Goal: Task Accomplishment & Management: Manage account settings

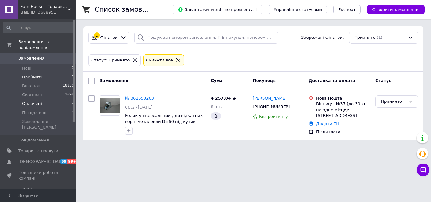
click at [49, 99] on li "Оплачені 2" at bounding box center [39, 103] width 78 height 9
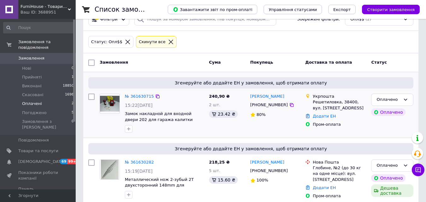
scroll to position [28, 0]
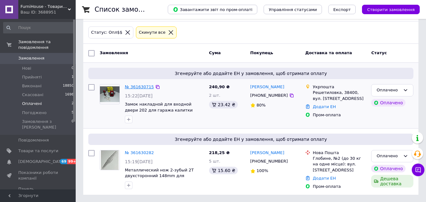
click at [138, 86] on link "№ 361630715" at bounding box center [139, 86] width 29 height 5
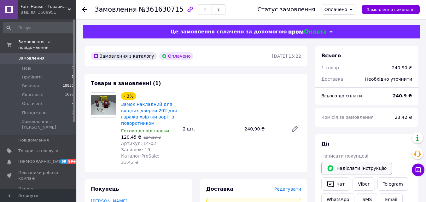
scroll to position [95, 0]
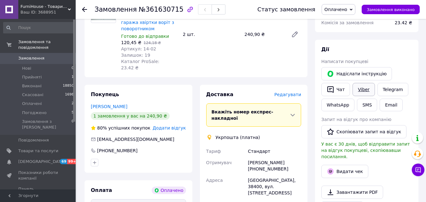
click at [362, 89] on link "Viber" at bounding box center [363, 89] width 22 height 13
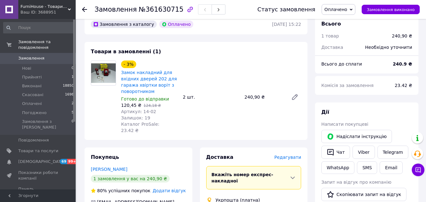
scroll to position [32, 0]
click at [367, 152] on link "Viber" at bounding box center [363, 152] width 22 height 13
click at [67, 73] on li "Прийняті 1" at bounding box center [39, 77] width 78 height 9
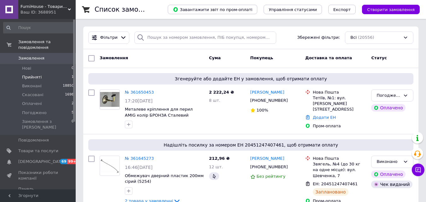
click at [55, 73] on li "Прийняті 1" at bounding box center [39, 77] width 78 height 9
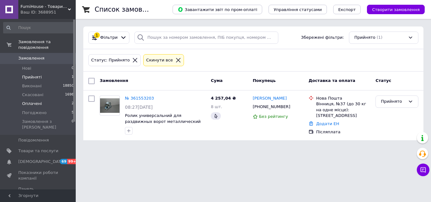
click at [56, 99] on li "Оплачені 2" at bounding box center [39, 103] width 78 height 9
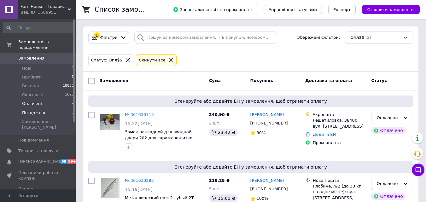
click at [47, 108] on li "Погоджено 5" at bounding box center [39, 112] width 78 height 9
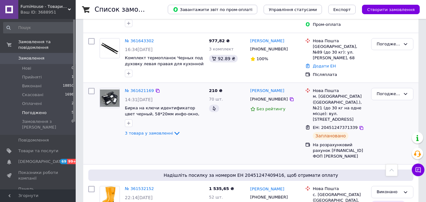
scroll to position [126, 0]
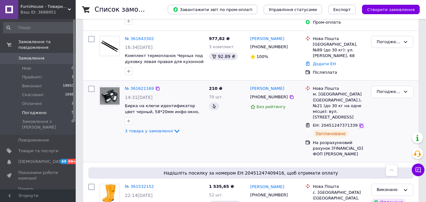
click at [359, 123] on icon at bounding box center [361, 125] width 5 height 5
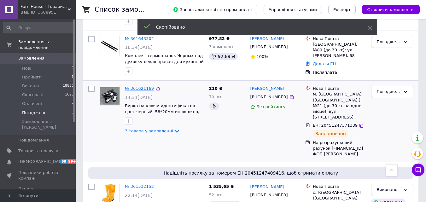
click at [139, 88] on link "№ 361621169" at bounding box center [139, 88] width 29 height 5
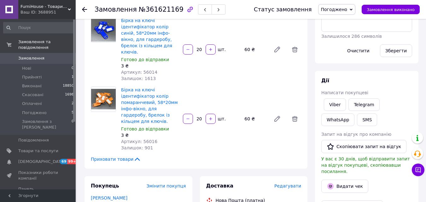
scroll to position [126, 0]
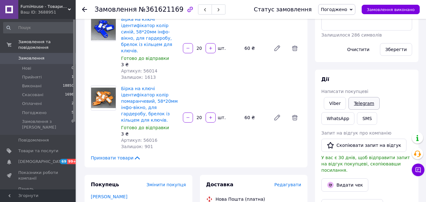
click at [363, 106] on link "Telegram" at bounding box center [363, 103] width 31 height 13
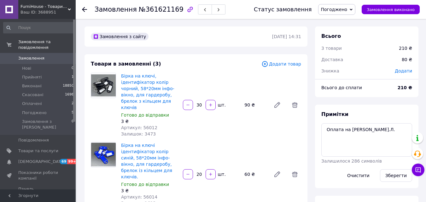
scroll to position [126, 0]
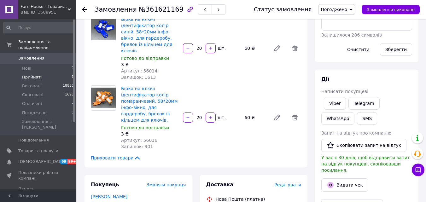
click at [60, 73] on li "Прийняті 1" at bounding box center [39, 77] width 78 height 9
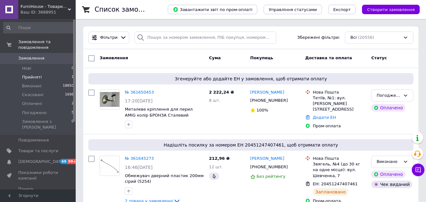
click at [38, 74] on span "Прийняті" at bounding box center [32, 77] width 20 height 6
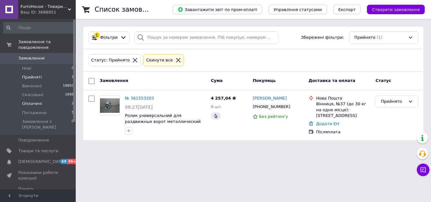
drag, startPoint x: 34, startPoint y: 96, endPoint x: 41, endPoint y: 96, distance: 6.6
click at [35, 101] on span "Оплачені" at bounding box center [32, 104] width 20 height 6
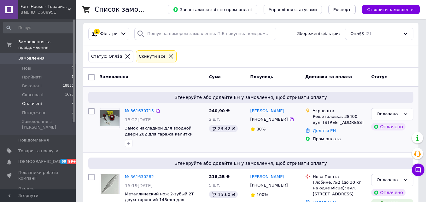
scroll to position [28, 0]
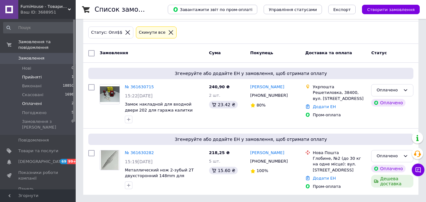
click at [41, 73] on li "Прийняті 1" at bounding box center [39, 77] width 78 height 9
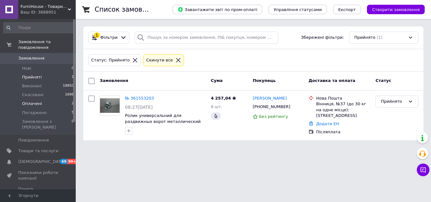
click at [37, 101] on span "Оплачені" at bounding box center [32, 104] width 20 height 6
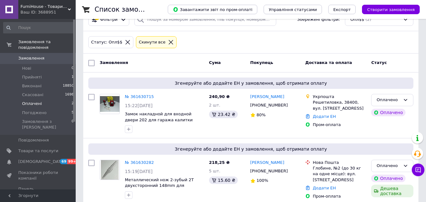
scroll to position [28, 0]
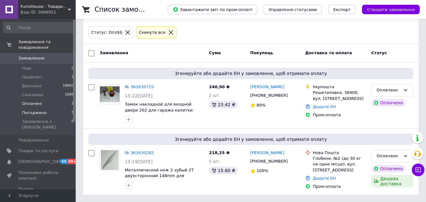
click at [62, 108] on li "Погоджено 5" at bounding box center [39, 112] width 78 height 9
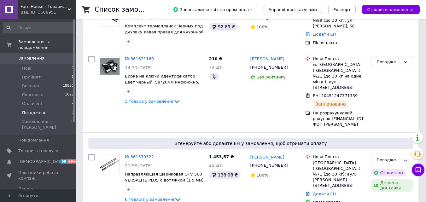
scroll to position [166, 0]
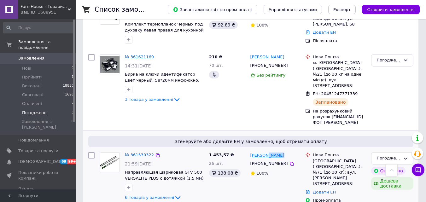
drag, startPoint x: 282, startPoint y: 144, endPoint x: 265, endPoint y: 143, distance: 17.4
click at [265, 152] on div "Андрій Цимбал" at bounding box center [275, 155] width 51 height 7
copy link "Цимбал"
click at [59, 99] on li "Оплачені 2" at bounding box center [39, 103] width 78 height 9
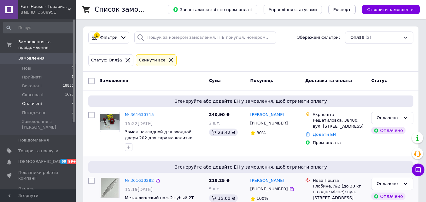
scroll to position [28, 0]
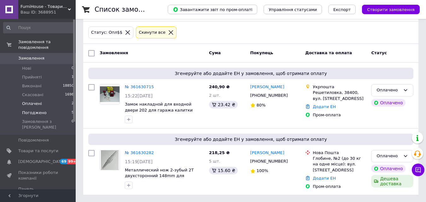
click at [44, 108] on li "Погоджено 5" at bounding box center [39, 112] width 78 height 9
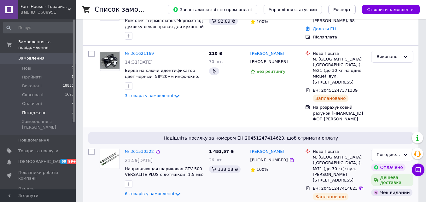
scroll to position [97, 0]
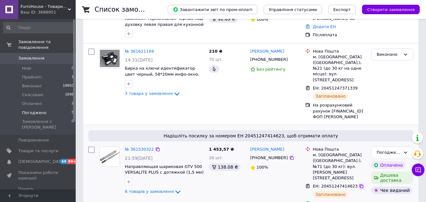
click at [359, 184] on icon at bounding box center [361, 186] width 5 height 5
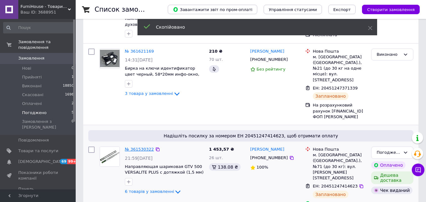
click at [140, 147] on link "№ 361530322" at bounding box center [139, 149] width 29 height 5
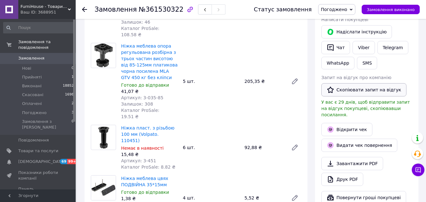
scroll to position [97, 0]
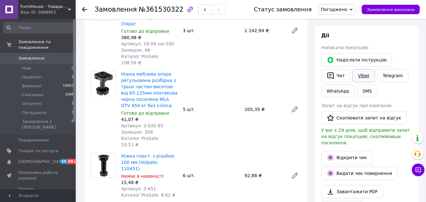
click at [360, 78] on link "Viber" at bounding box center [363, 75] width 22 height 13
click at [347, 8] on span "Погоджено" at bounding box center [334, 9] width 26 height 5
click at [344, 31] on li "Виконано" at bounding box center [336, 31] width 37 height 9
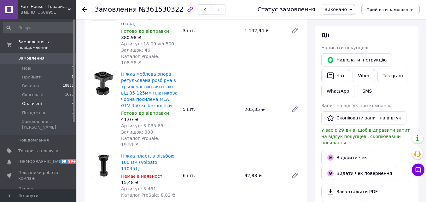
drag, startPoint x: 48, startPoint y: 98, endPoint x: 47, endPoint y: 95, distance: 3.7
click at [48, 99] on li "Оплачені 2" at bounding box center [39, 103] width 78 height 9
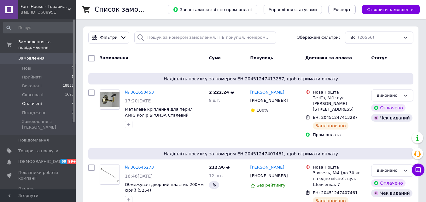
click at [43, 99] on li "Оплачені 2" at bounding box center [39, 103] width 78 height 9
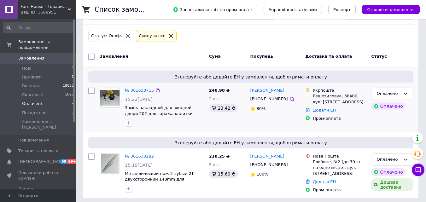
scroll to position [28, 0]
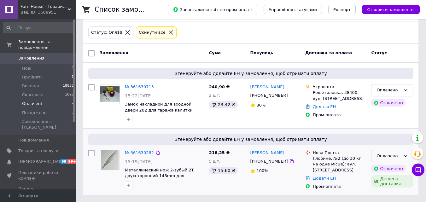
click at [385, 157] on div "Оплачено" at bounding box center [388, 156] width 24 height 7
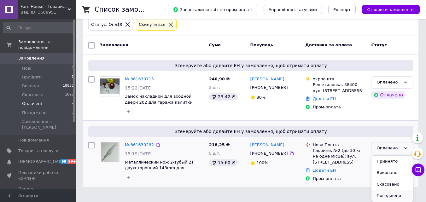
click at [391, 195] on li "Погоджено" at bounding box center [392, 196] width 42 height 12
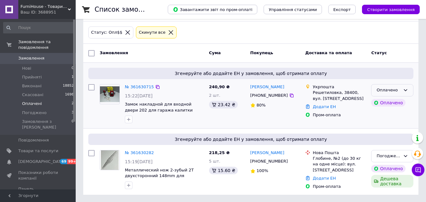
click at [402, 90] on div "Оплачено" at bounding box center [392, 90] width 42 height 12
click at [392, 139] on li "Погоджено" at bounding box center [392, 138] width 42 height 12
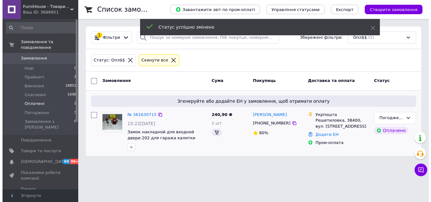
scroll to position [0, 0]
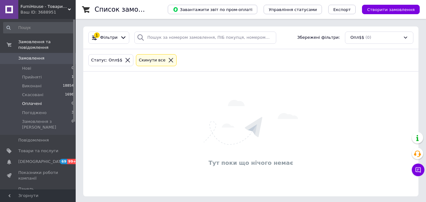
click at [169, 61] on icon at bounding box center [171, 60] width 4 height 4
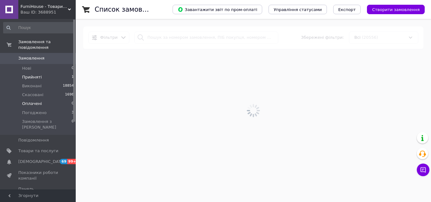
click at [53, 73] on li "Прийняті 1" at bounding box center [39, 77] width 78 height 9
